Goal: Find specific page/section: Find specific page/section

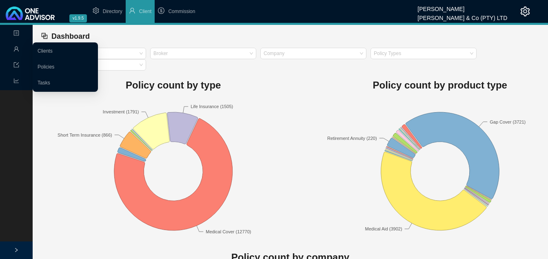
click at [20, 47] on span "Management" at bounding box center [32, 50] width 38 height 6
click at [42, 49] on link "Clients" at bounding box center [45, 51] width 15 height 6
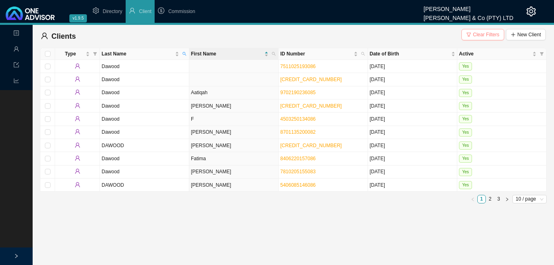
click at [477, 34] on span "Clear Filters" at bounding box center [486, 35] width 27 height 8
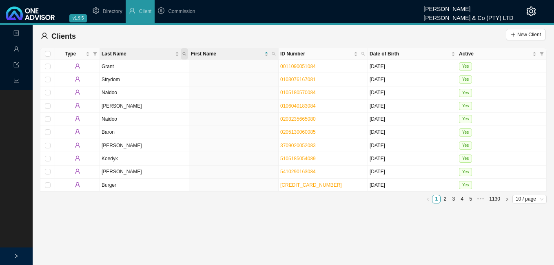
click at [184, 51] on span "Last Name" at bounding box center [184, 53] width 7 height 11
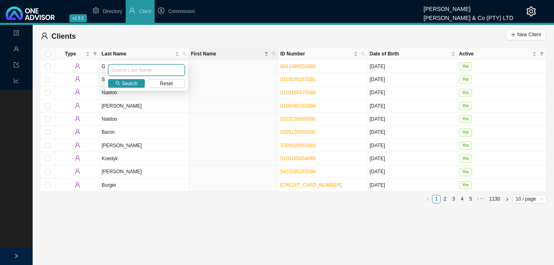
click at [171, 66] on input "text" at bounding box center [146, 69] width 77 height 11
type input "ebrahim"
click at [124, 83] on span "Search" at bounding box center [130, 84] width 16 height 8
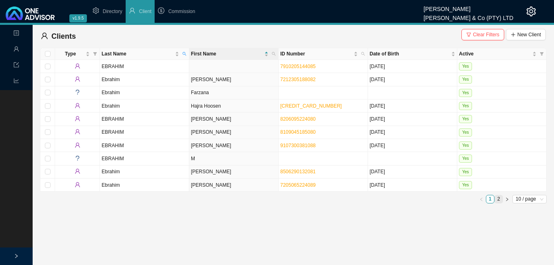
click at [499, 198] on link "2" at bounding box center [499, 199] width 8 height 8
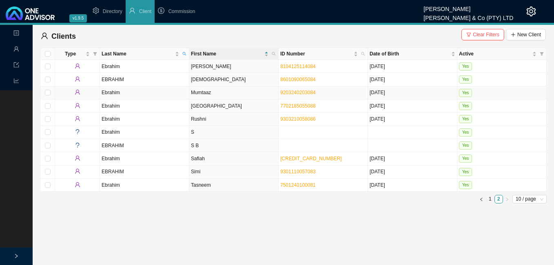
click at [212, 91] on td "Mumtaaz" at bounding box center [233, 93] width 89 height 13
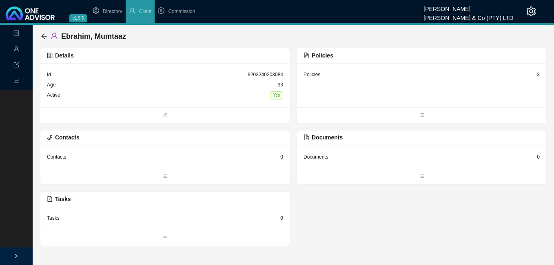
click at [537, 73] on div "3" at bounding box center [538, 75] width 3 height 8
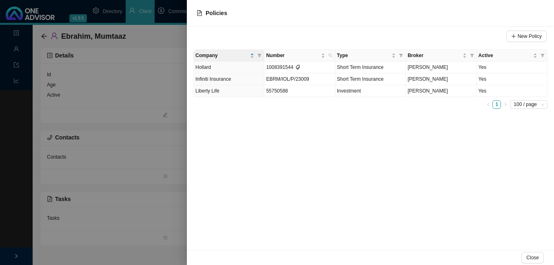
drag, startPoint x: 185, startPoint y: 195, endPoint x: 183, endPoint y: 187, distance: 7.7
click at [184, 188] on div at bounding box center [277, 132] width 554 height 265
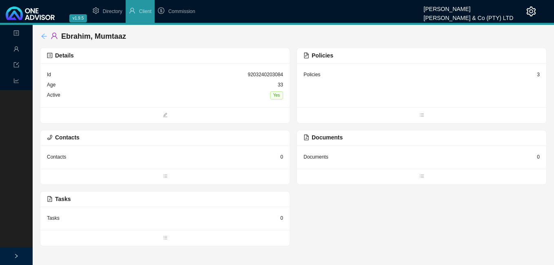
click at [42, 37] on icon "arrow-left" at bounding box center [44, 36] width 7 height 7
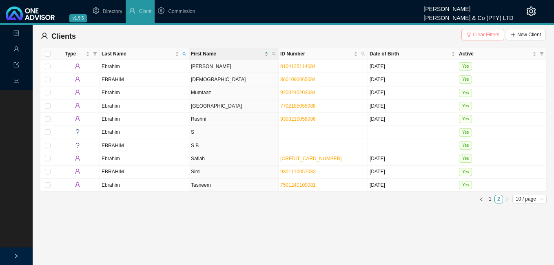
click at [486, 34] on span "Clear Filters" at bounding box center [486, 35] width 27 height 8
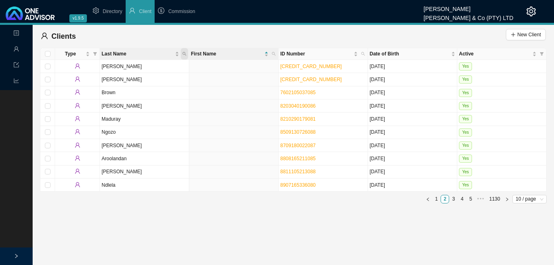
click at [184, 53] on span "Last Name" at bounding box center [184, 53] width 7 height 11
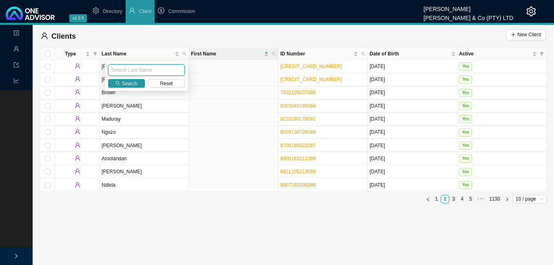
click at [163, 68] on input "text" at bounding box center [146, 69] width 77 height 11
type input "Munsamy"
click at [126, 83] on span "Search" at bounding box center [130, 84] width 16 height 8
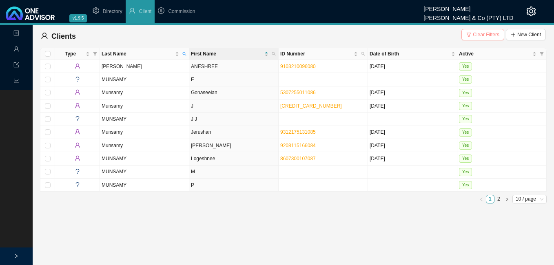
click at [488, 37] on span "Clear Filters" at bounding box center [486, 35] width 27 height 8
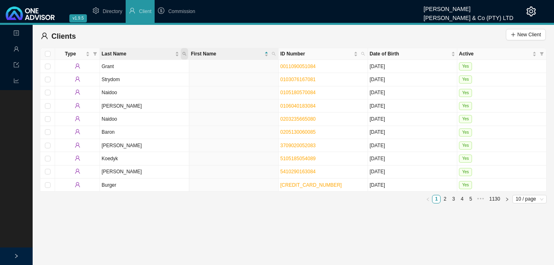
click at [184, 52] on icon "search" at bounding box center [184, 54] width 4 height 4
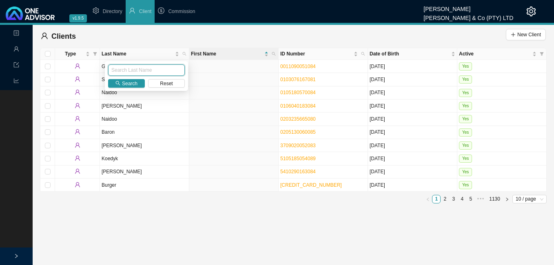
click at [168, 68] on input "text" at bounding box center [146, 69] width 77 height 11
type input "msomi"
click at [117, 84] on icon "search" at bounding box center [118, 83] width 4 height 4
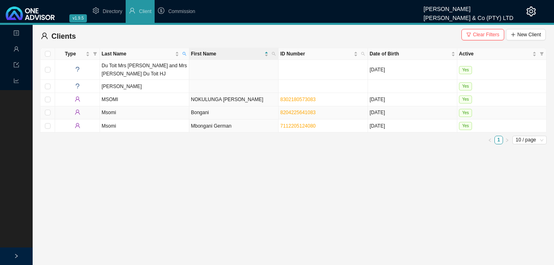
click at [174, 114] on td "Msomi" at bounding box center [144, 113] width 89 height 13
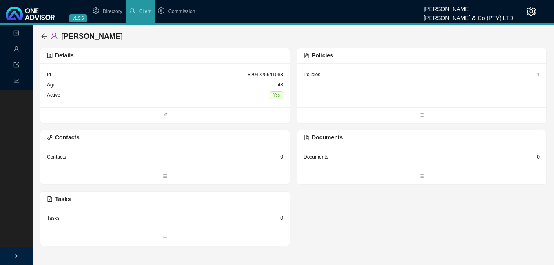
click at [538, 75] on div "1" at bounding box center [538, 75] width 3 height 8
